Goal: Find contact information: Find contact information

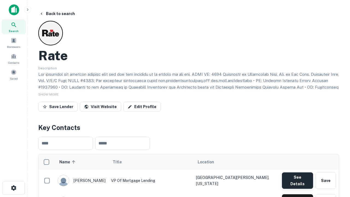
click at [297, 178] on button "See Details" at bounding box center [297, 180] width 31 height 16
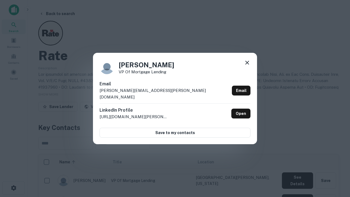
click at [247, 66] on icon at bounding box center [247, 62] width 7 height 7
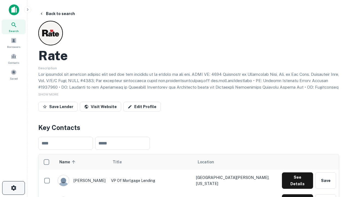
click at [13, 188] on icon "button" at bounding box center [13, 187] width 7 height 7
